Goal: Task Accomplishment & Management: Manage account settings

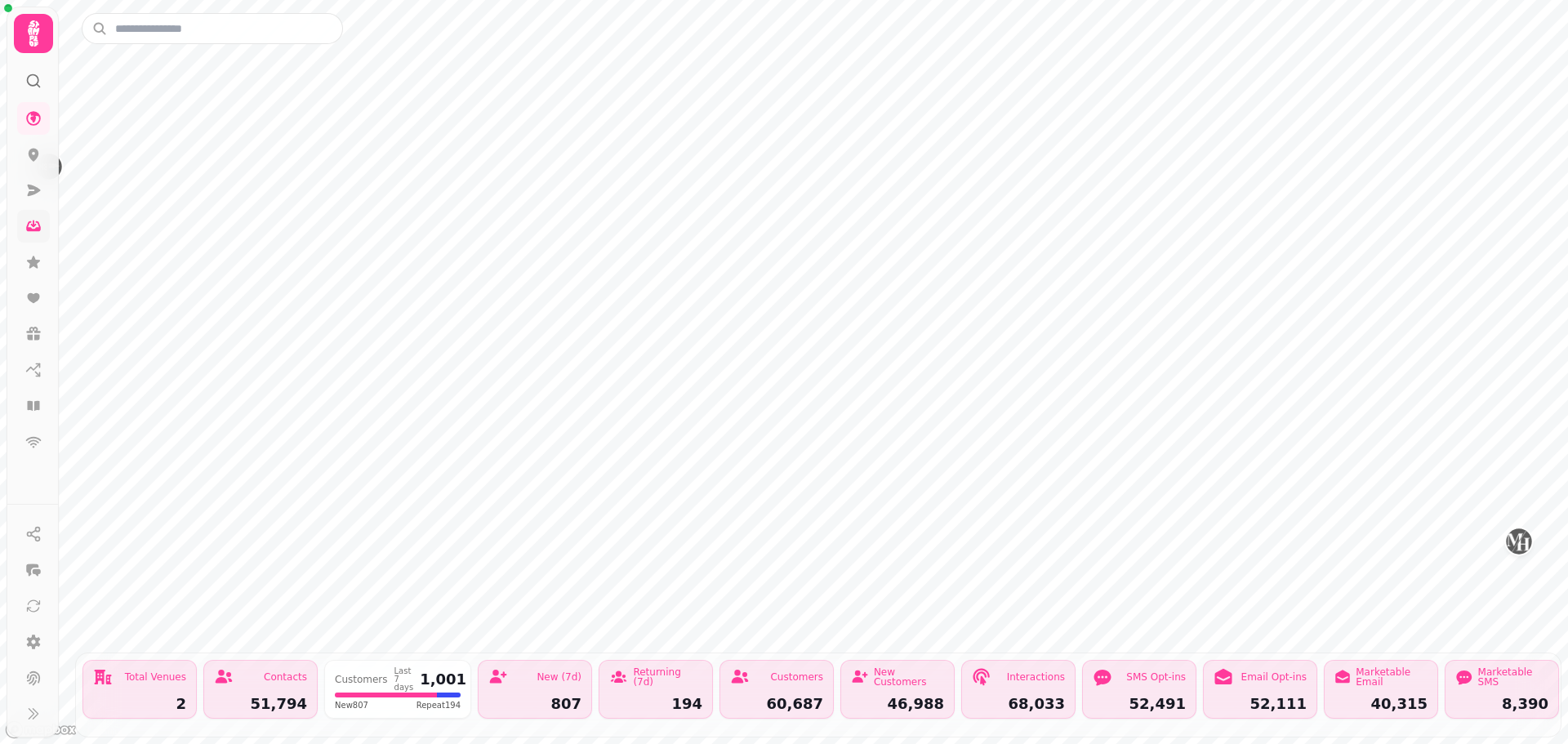
click at [37, 214] on link at bounding box center [33, 226] width 32 height 32
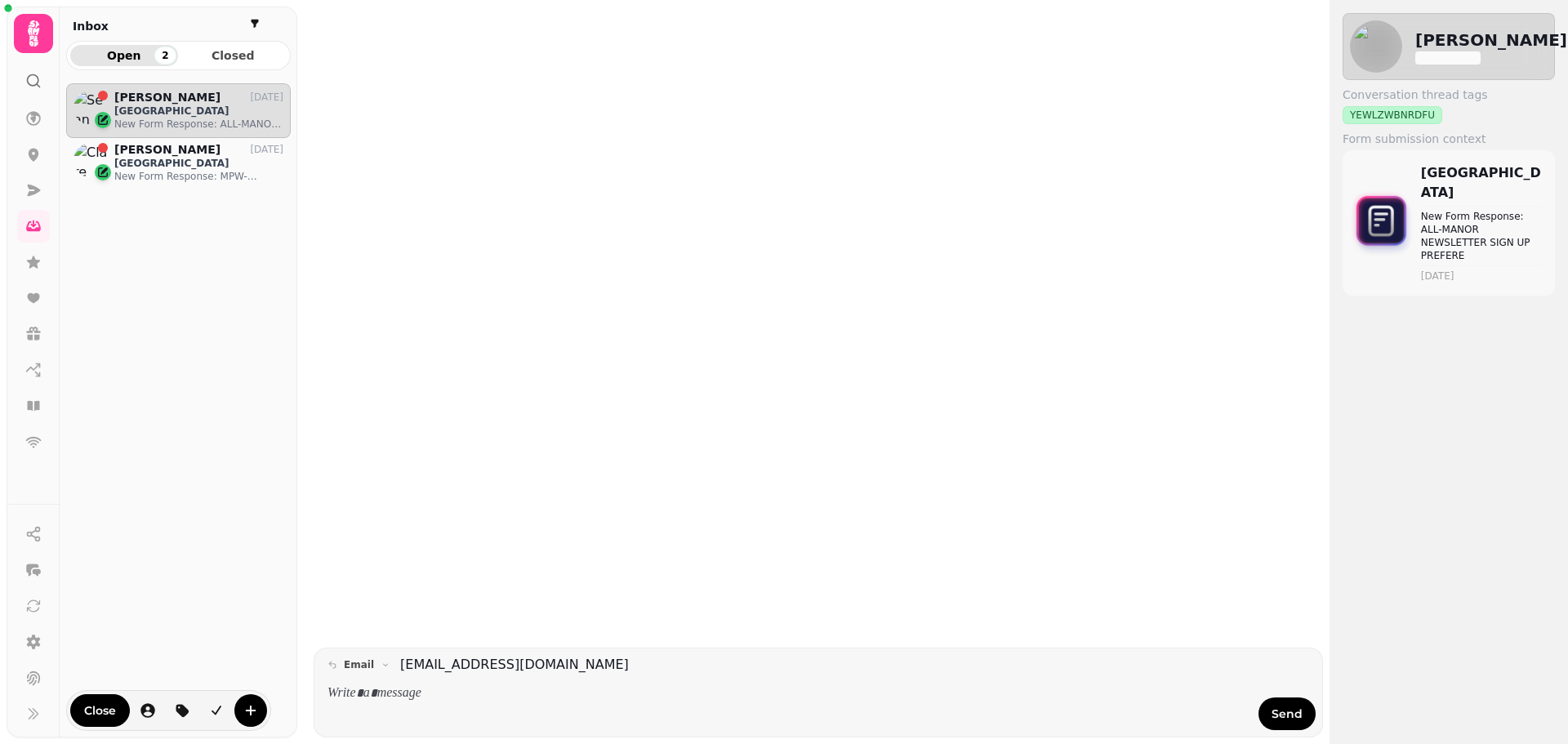
scroll to position [634, 213]
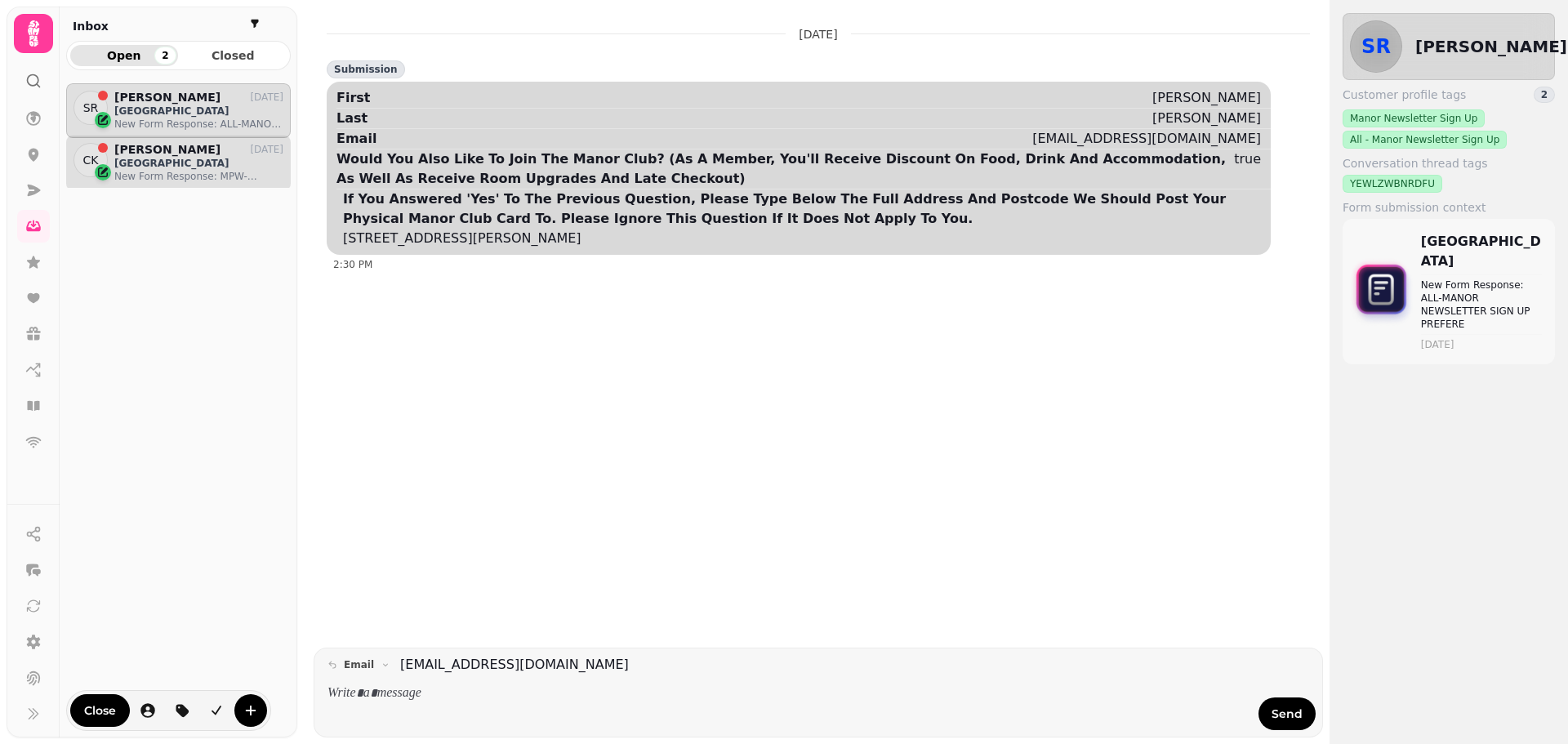
click at [159, 176] on p "New Form Response: MPW-MANOR NEWSLETTER SIGN UP PREFERE" at bounding box center [199, 177] width 169 height 13
click at [148, 111] on p "[GEOGRAPHIC_DATA]" at bounding box center [199, 111] width 169 height 13
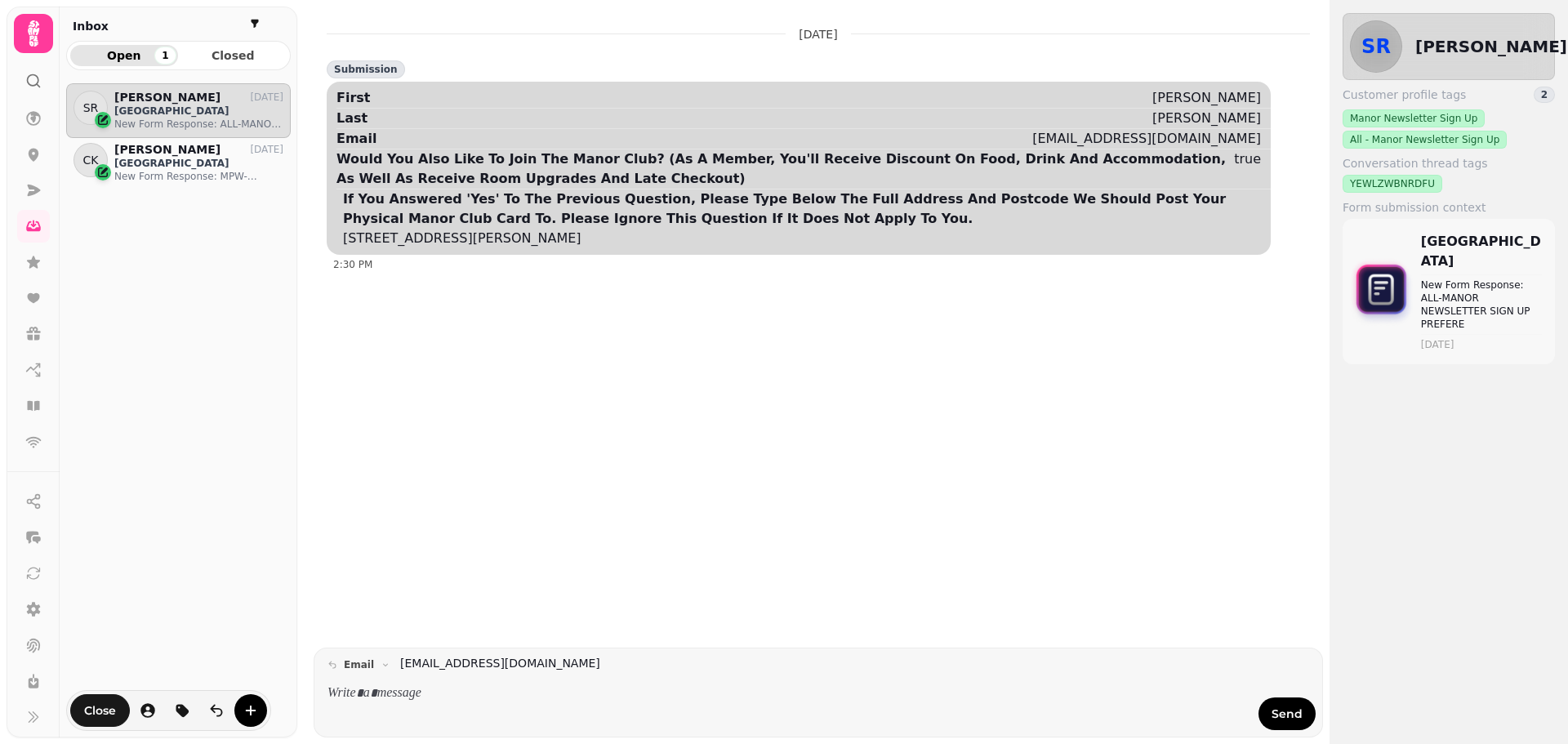
click at [112, 713] on span "Close" at bounding box center [99, 710] width 32 height 11
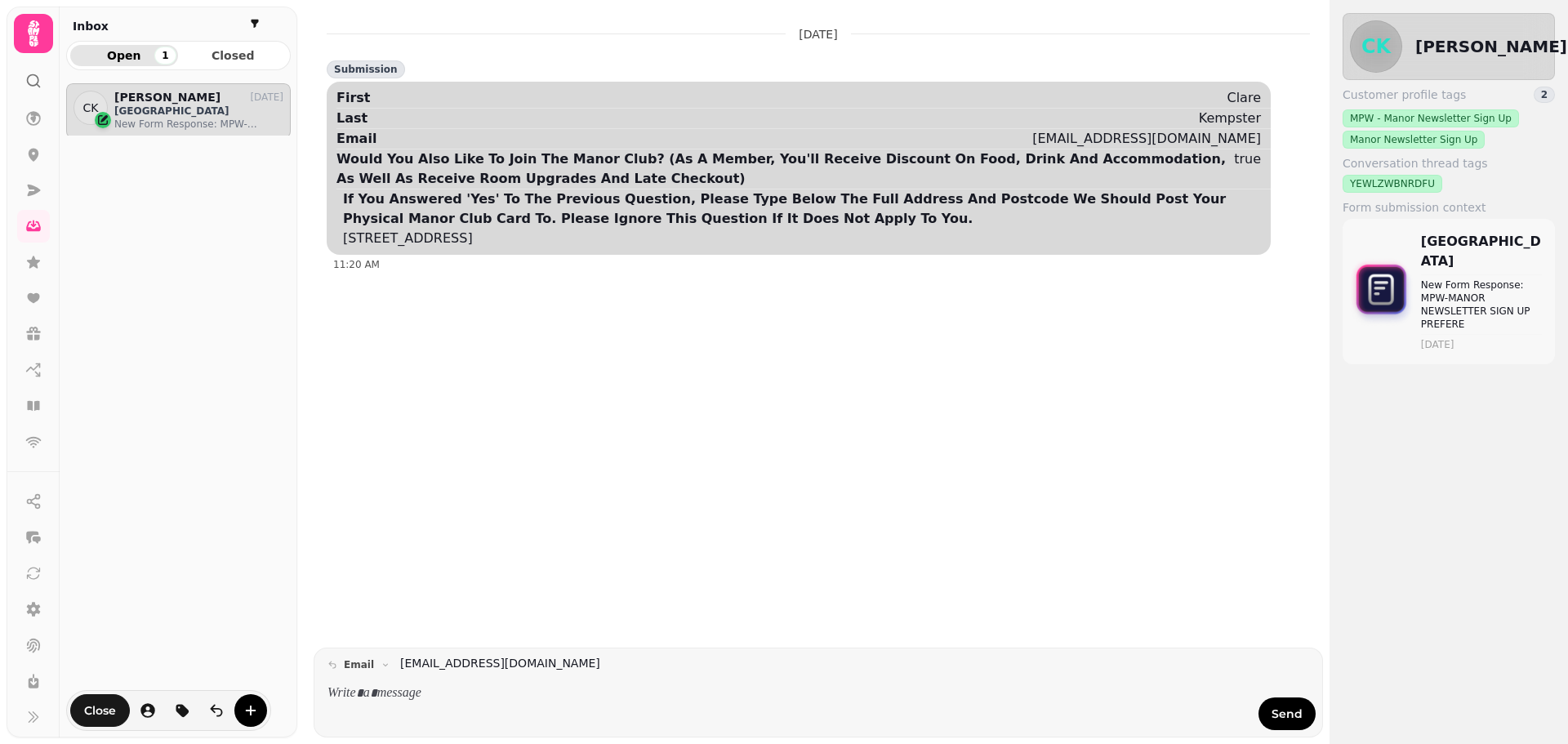
click at [106, 715] on span "Close" at bounding box center [99, 710] width 32 height 11
